Goal: Task Accomplishment & Management: Complete application form

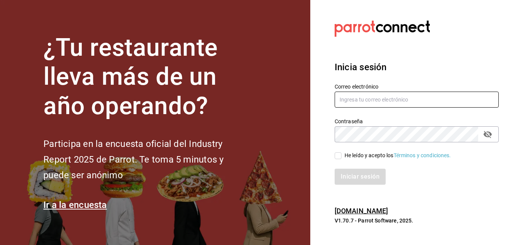
type input "[EMAIL_ADDRESS][DOMAIN_NAME]"
click at [339, 160] on div "Iniciar sesión" at bounding box center [412, 171] width 173 height 25
click at [338, 159] on label "He leído y acepto los Términos y condiciones." at bounding box center [393, 155] width 117 height 8
click at [338, 159] on input "He leído y acepto los Términos y condiciones." at bounding box center [338, 155] width 7 height 7
checkbox input "true"
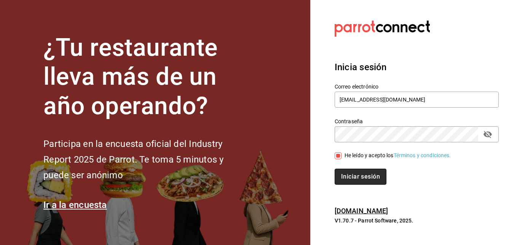
click at [347, 178] on button "Iniciar sesión" at bounding box center [361, 176] width 52 height 16
